Goal: Information Seeking & Learning: Check status

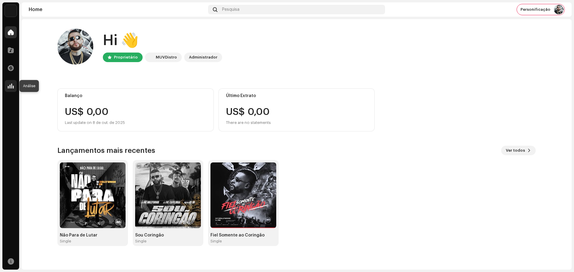
click at [9, 89] on div at bounding box center [11, 86] width 12 height 12
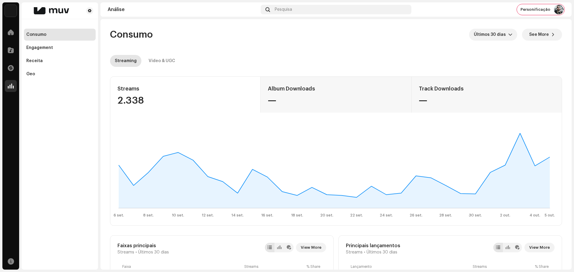
click at [139, 99] on div "2.338" at bounding box center [185, 101] width 136 height 10
copy div "2.338"
click at [153, 61] on div "Video & UGC" at bounding box center [161, 61] width 27 height 12
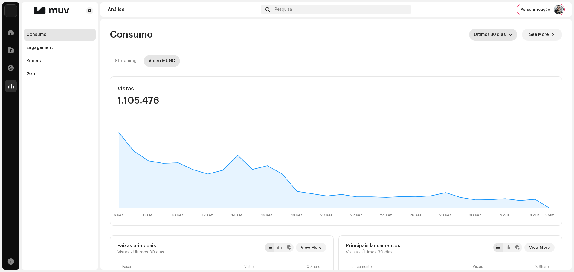
click at [487, 38] on span "Últimos 30 dias" at bounding box center [491, 35] width 34 height 12
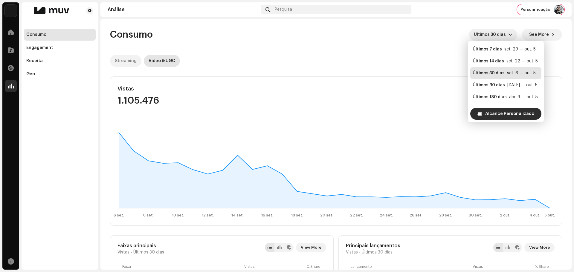
click at [117, 57] on div "Streaming" at bounding box center [126, 61] width 22 height 12
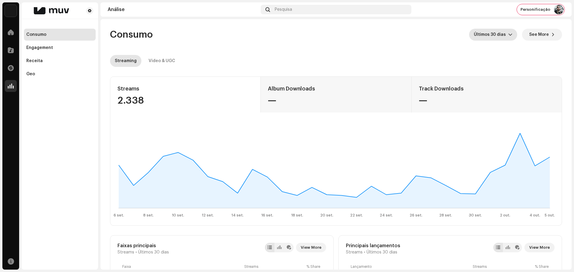
click at [503, 33] on span "Últimos 30 dias" at bounding box center [491, 35] width 34 height 12
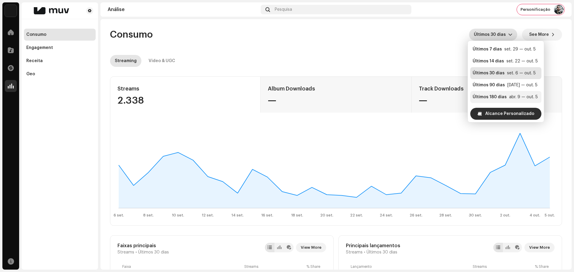
click at [490, 96] on div "Últimos 180 dias" at bounding box center [489, 97] width 34 height 6
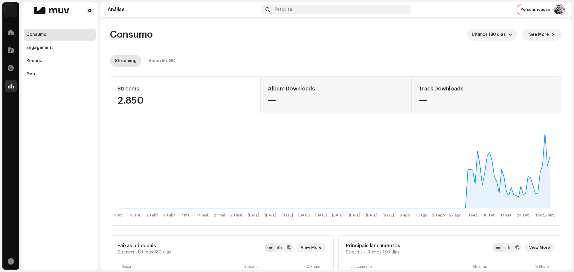
click at [128, 100] on div "2.850" at bounding box center [185, 101] width 136 height 10
copy div "2.850"
click at [153, 56] on div "Video & UGC" at bounding box center [161, 61] width 27 height 12
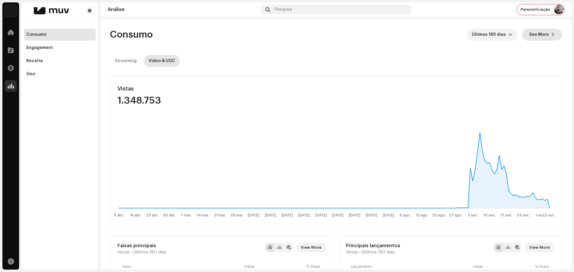
click at [537, 33] on span "See More" at bounding box center [539, 35] width 20 height 12
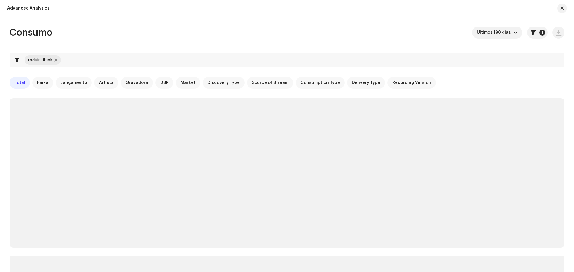
click at [57, 57] on div "Excluir TikTok" at bounding box center [42, 60] width 36 height 10
click at [56, 59] on div at bounding box center [55, 60] width 3 height 5
checkbox input "false"
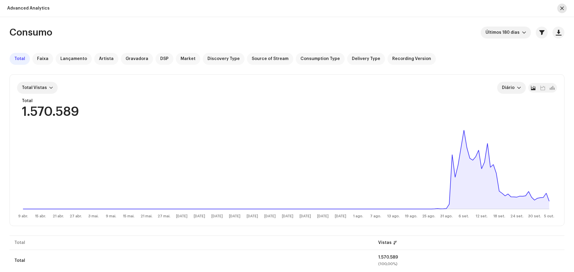
click at [562, 13] on button "button" at bounding box center [562, 9] width 10 height 10
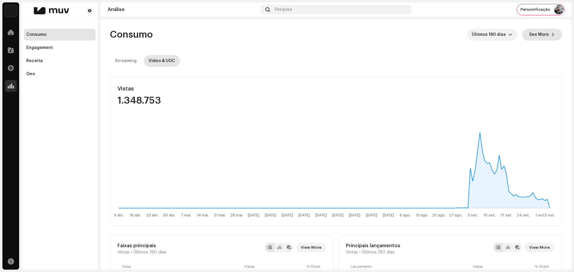
click at [539, 36] on span "See More" at bounding box center [539, 35] width 20 height 12
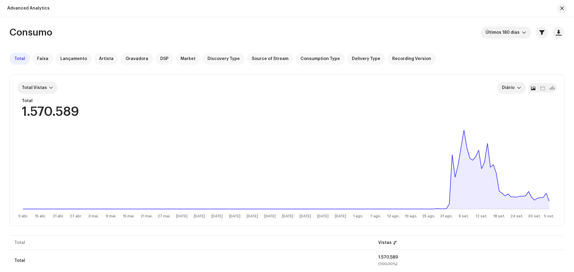
click at [42, 115] on div "1.570.589" at bounding box center [50, 112] width 57 height 13
copy div "1.570.589"
click at [565, 5] on div at bounding box center [559, 9] width 14 height 10
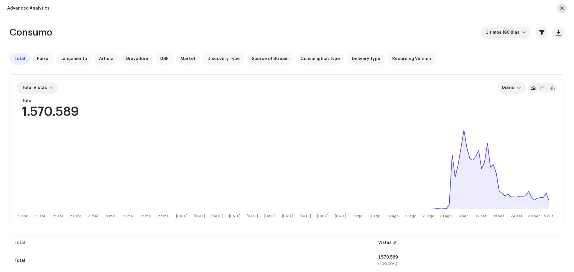
click at [563, 7] on span "button" at bounding box center [562, 8] width 4 height 5
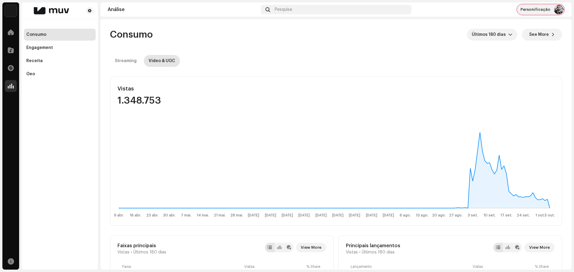
click at [554, 13] on re-a-cover at bounding box center [559, 10] width 10 height 10
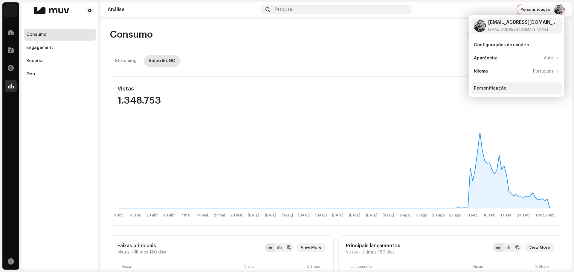
click at [507, 86] on div "Personificação" at bounding box center [516, 88] width 90 height 12
